Goal: Transaction & Acquisition: Book appointment/travel/reservation

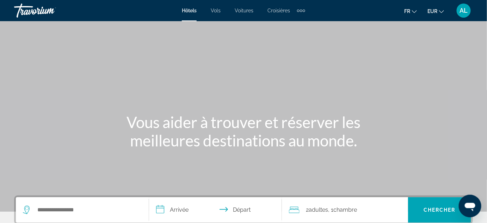
click at [463, 10] on span "AL" at bounding box center [464, 10] width 8 height 7
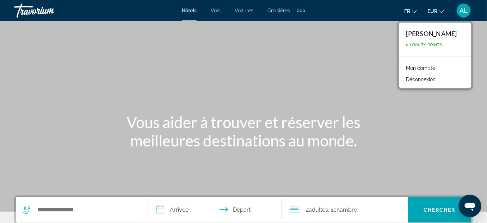
click at [428, 69] on link "Mon compte" at bounding box center [420, 67] width 36 height 9
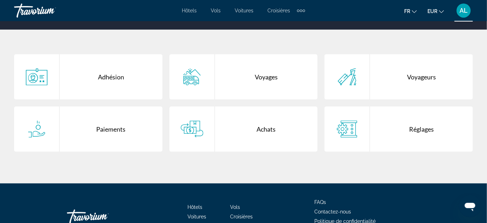
scroll to position [128, 0]
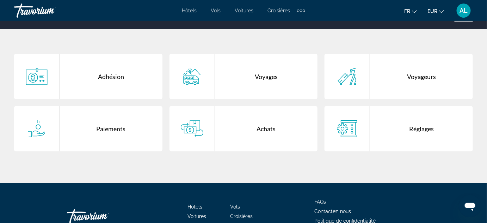
click at [260, 77] on div "Voyages" at bounding box center [266, 76] width 103 height 45
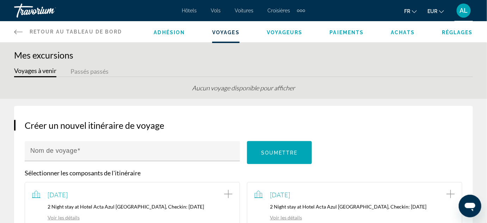
click at [108, 66] on button "Passés passés" at bounding box center [89, 71] width 38 height 11
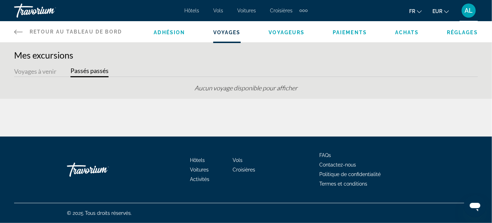
click at [158, 35] on span "Adhésion" at bounding box center [169, 33] width 31 height 6
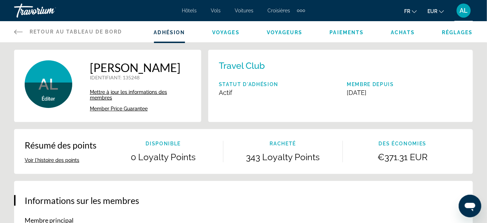
click at [350, 32] on span "Paiements" at bounding box center [347, 33] width 34 height 6
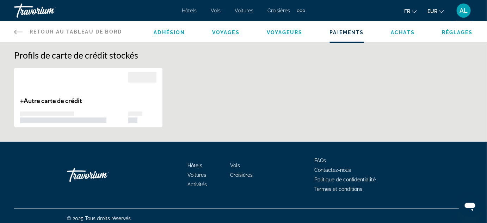
click at [288, 34] on span "Voyageurs" at bounding box center [285, 33] width 36 height 6
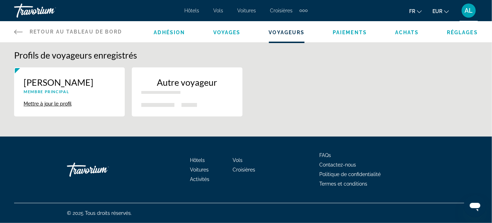
click at [223, 31] on span "Voyages" at bounding box center [226, 33] width 27 height 6
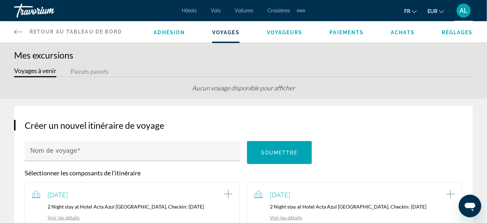
click at [213, 10] on span "Vols" at bounding box center [216, 11] width 10 height 6
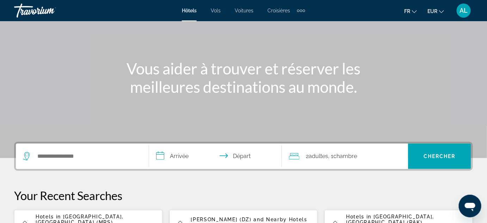
scroll to position [128, 0]
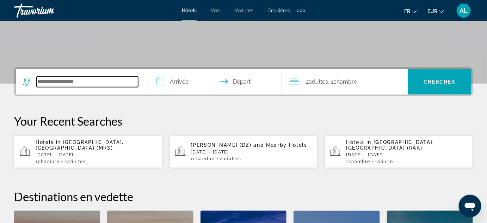
click at [77, 83] on input "Search widget" at bounding box center [87, 81] width 101 height 11
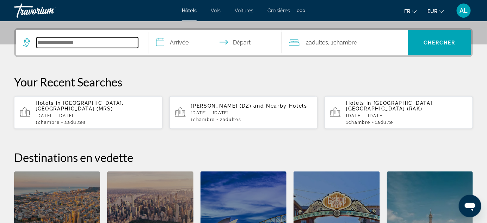
scroll to position [172, 0]
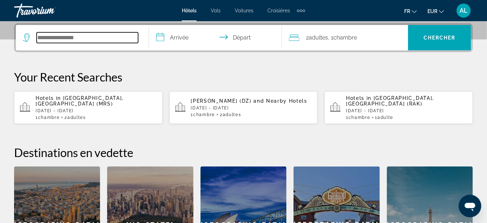
paste input "**********"
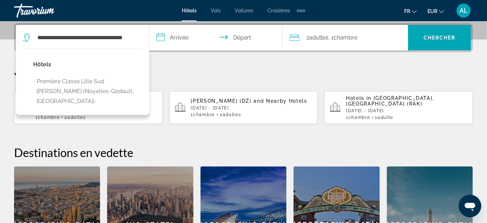
scroll to position [0, 0]
click at [77, 83] on button "Première Classe Lille Sud [PERSON_NAME] (Noyelles-Godault, [GEOGRAPHIC_DATA])" at bounding box center [87, 91] width 109 height 33
type input "**********"
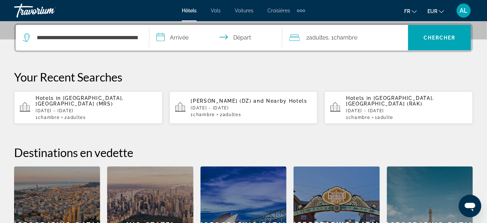
click at [183, 37] on input "**********" at bounding box center [217, 38] width 136 height 27
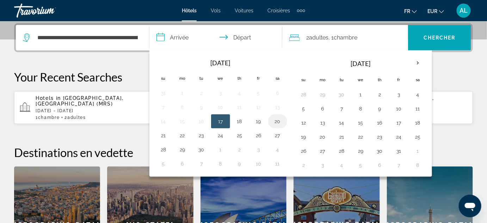
click at [273, 119] on button "20" at bounding box center [277, 121] width 11 height 10
click at [166, 133] on button "21" at bounding box center [163, 135] width 11 height 10
type input "**********"
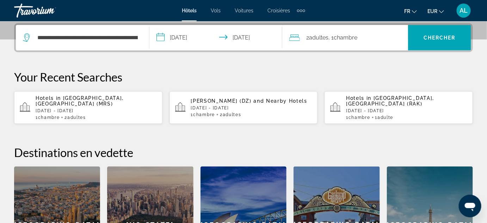
click at [309, 38] on span "2 Adulte Adultes" at bounding box center [317, 38] width 22 height 10
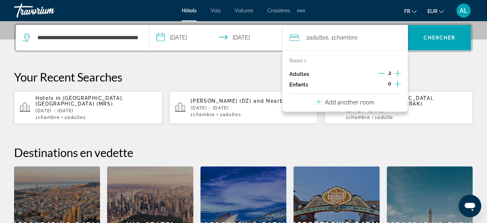
click at [399, 73] on icon "Increment adults" at bounding box center [397, 73] width 6 height 6
click at [318, 104] on icon "Travelers: 5 adults, 0 children" at bounding box center [318, 102] width 5 height 8
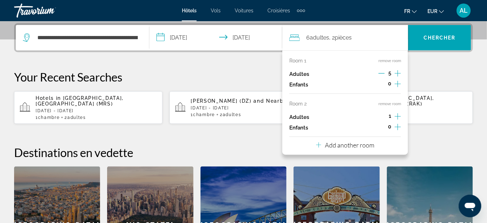
click at [381, 73] on icon "Decrement adults" at bounding box center [381, 73] width 6 height 6
click at [397, 115] on icon "Increment adults" at bounding box center [397, 116] width 6 height 8
click at [381, 118] on icon "Decrement adults" at bounding box center [381, 116] width 6 height 6
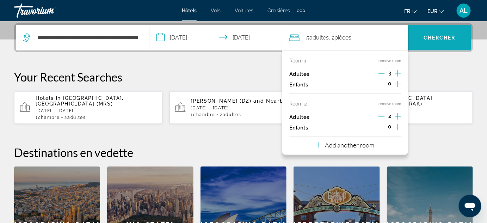
click at [436, 36] on span "Chercher" at bounding box center [439, 38] width 32 height 6
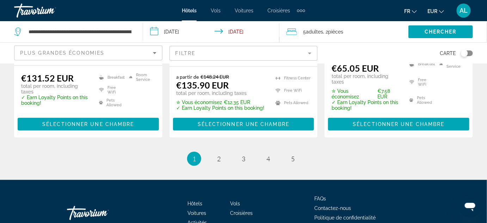
scroll to position [1082, 0]
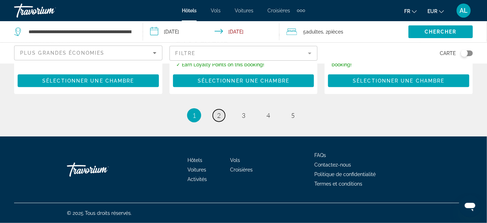
click at [220, 110] on link "page 2" at bounding box center [219, 115] width 12 height 12
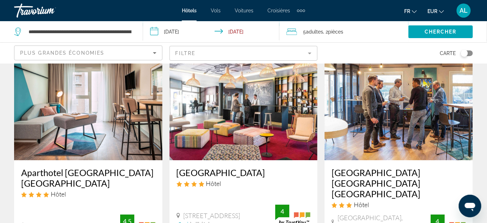
scroll to position [640, 0]
